Goal: Information Seeking & Learning: Learn about a topic

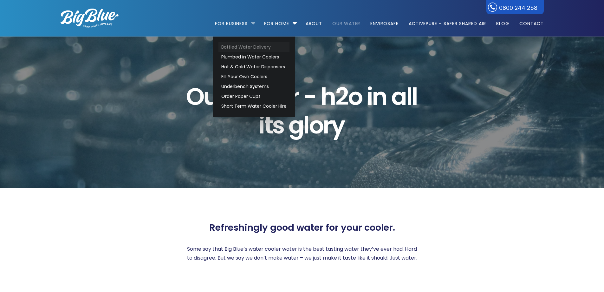
click at [237, 48] on link "Bottled Water Delivery" at bounding box center [254, 47] width 71 height 10
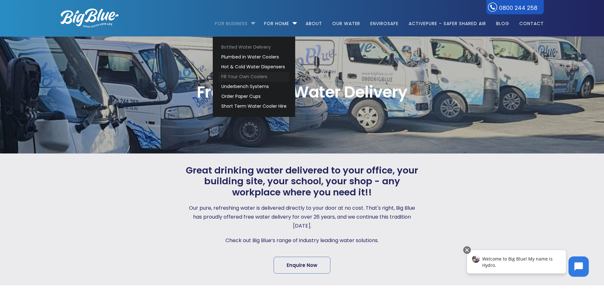
click at [236, 74] on link "Fill Your Own Coolers" at bounding box center [254, 77] width 71 height 10
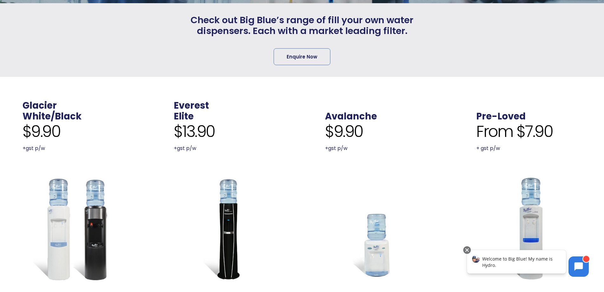
scroll to position [159, 0]
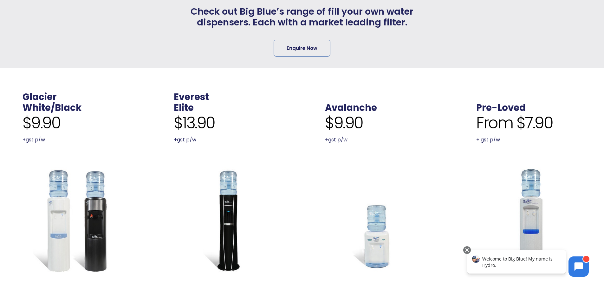
click at [223, 190] on img at bounding box center [226, 219] width 105 height 105
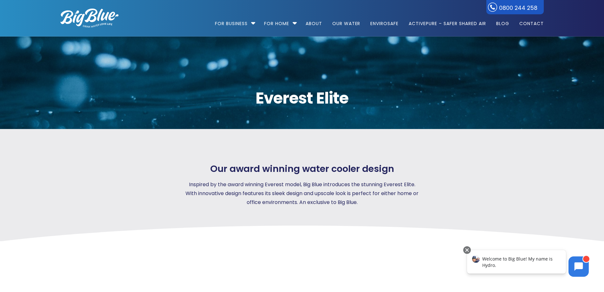
drag, startPoint x: 296, startPoint y: 254, endPoint x: 292, endPoint y: 248, distance: 7.9
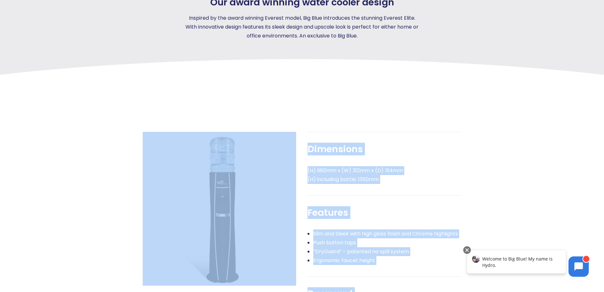
scroll to position [254, 0]
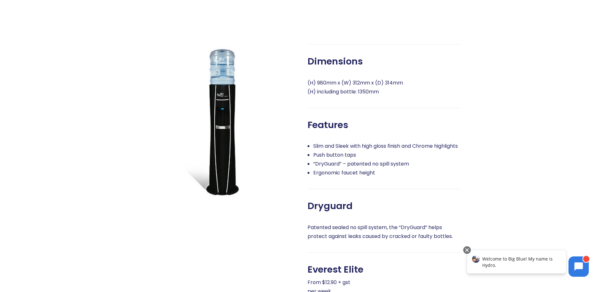
click at [431, 26] on div "Dimensions (H) 980mm x (W) 312mm x (D) 314mm (H) including bottle: 1350mm Featu…" at bounding box center [302, 171] width 506 height 369
click at [217, 104] on img at bounding box center [220, 121] width 154 height 154
click at [292, 84] on img at bounding box center [220, 121] width 154 height 154
click at [289, 49] on img at bounding box center [220, 121] width 154 height 154
